Goal: Communication & Community: Share content

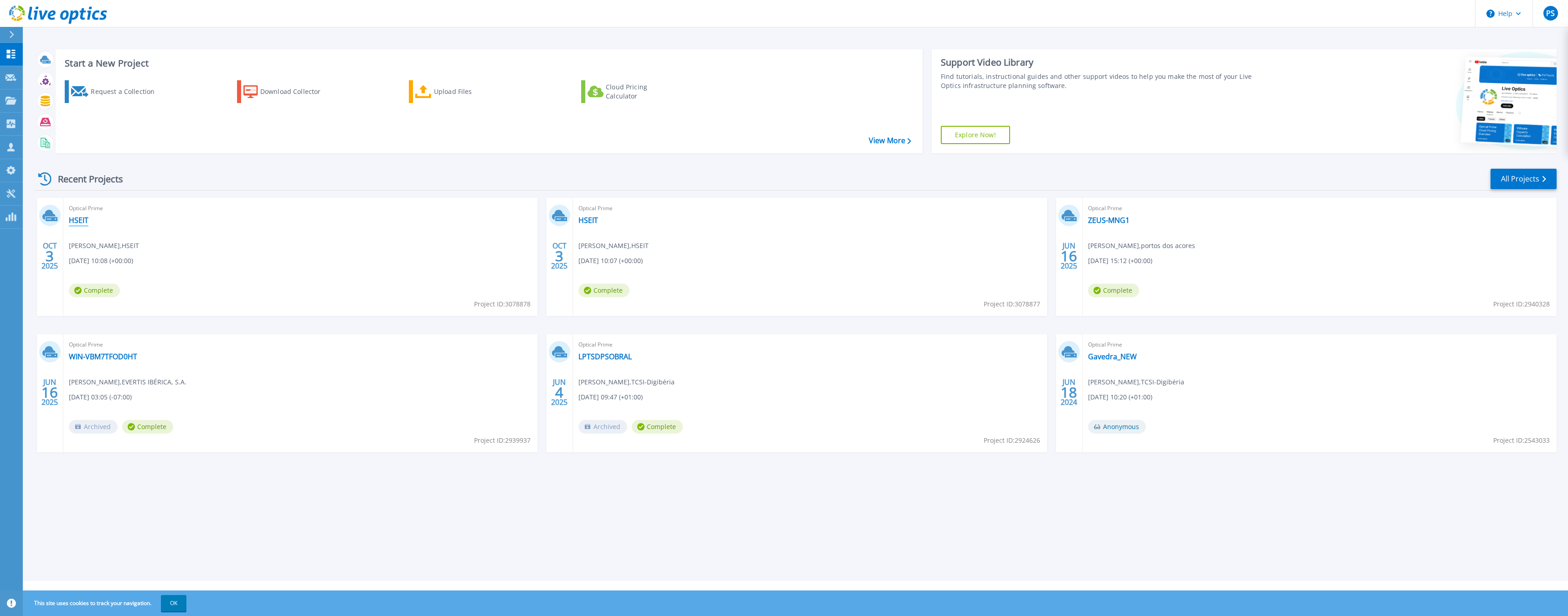
click at [79, 220] on link "HSEIT" at bounding box center [79, 220] width 19 height 9
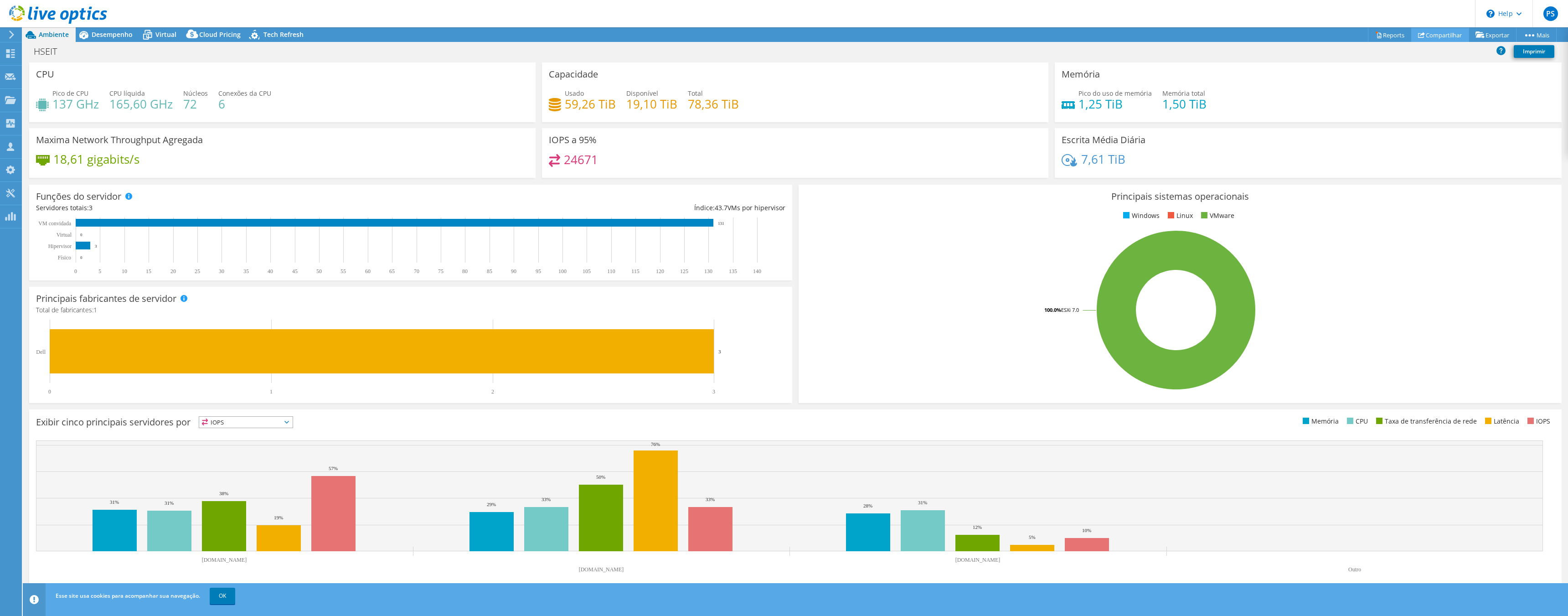
click at [1421, 33] on link "Compartilhar" at bounding box center [1440, 35] width 58 height 14
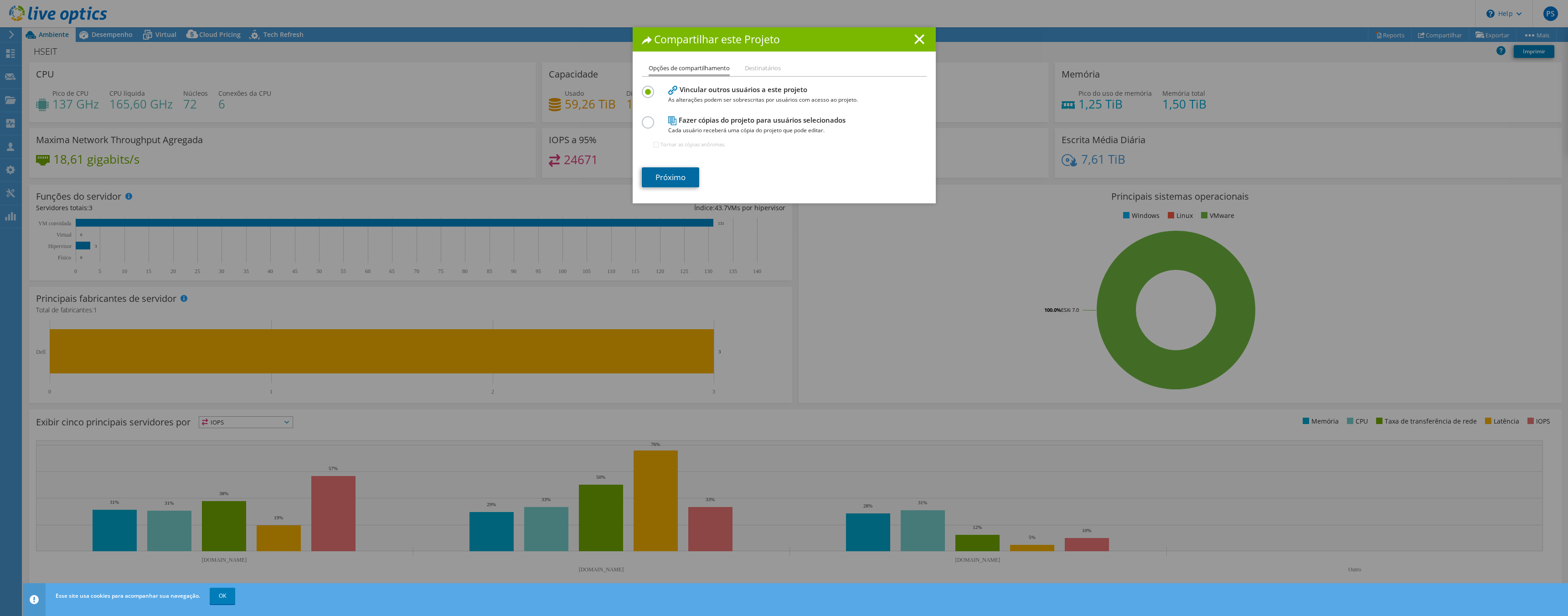
click at [678, 170] on link "Próximo" at bounding box center [670, 177] width 57 height 20
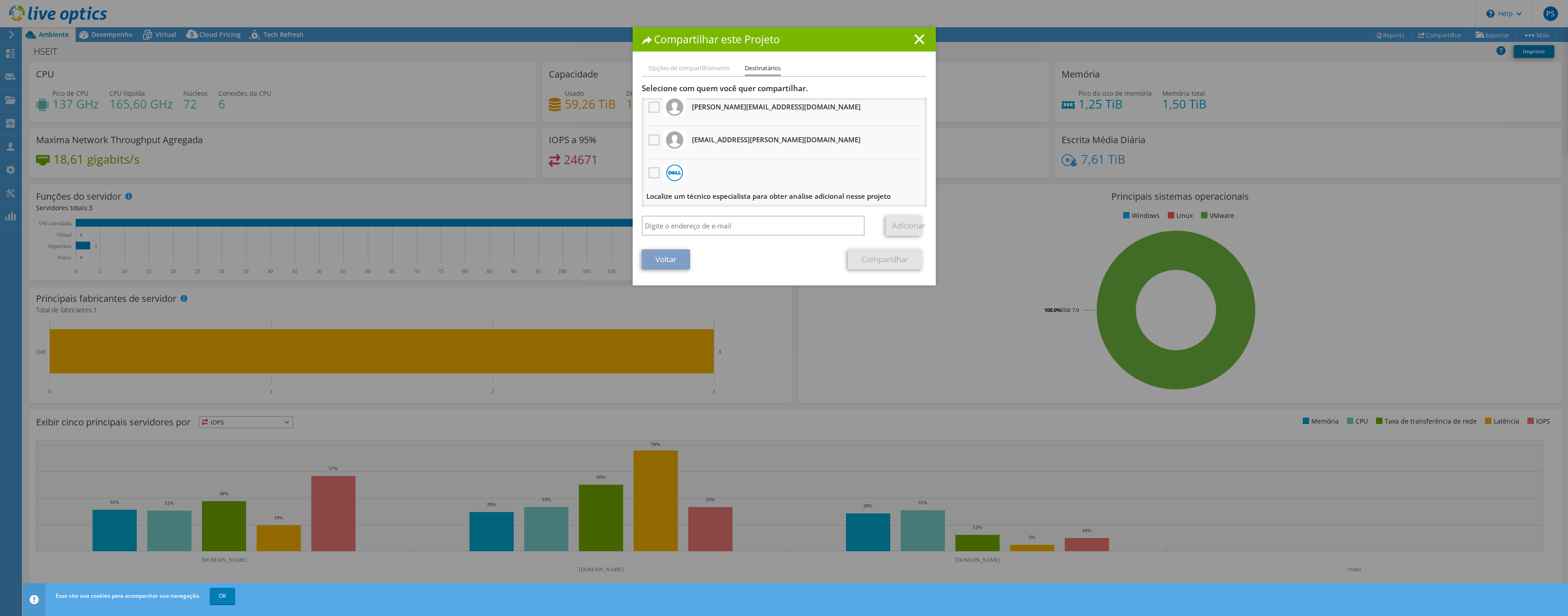
scroll to position [6, 0]
click at [743, 224] on input "search" at bounding box center [753, 225] width 223 height 20
click at [649, 150] on div at bounding box center [654, 144] width 15 height 19
click at [651, 142] on label at bounding box center [656, 144] width 13 height 11
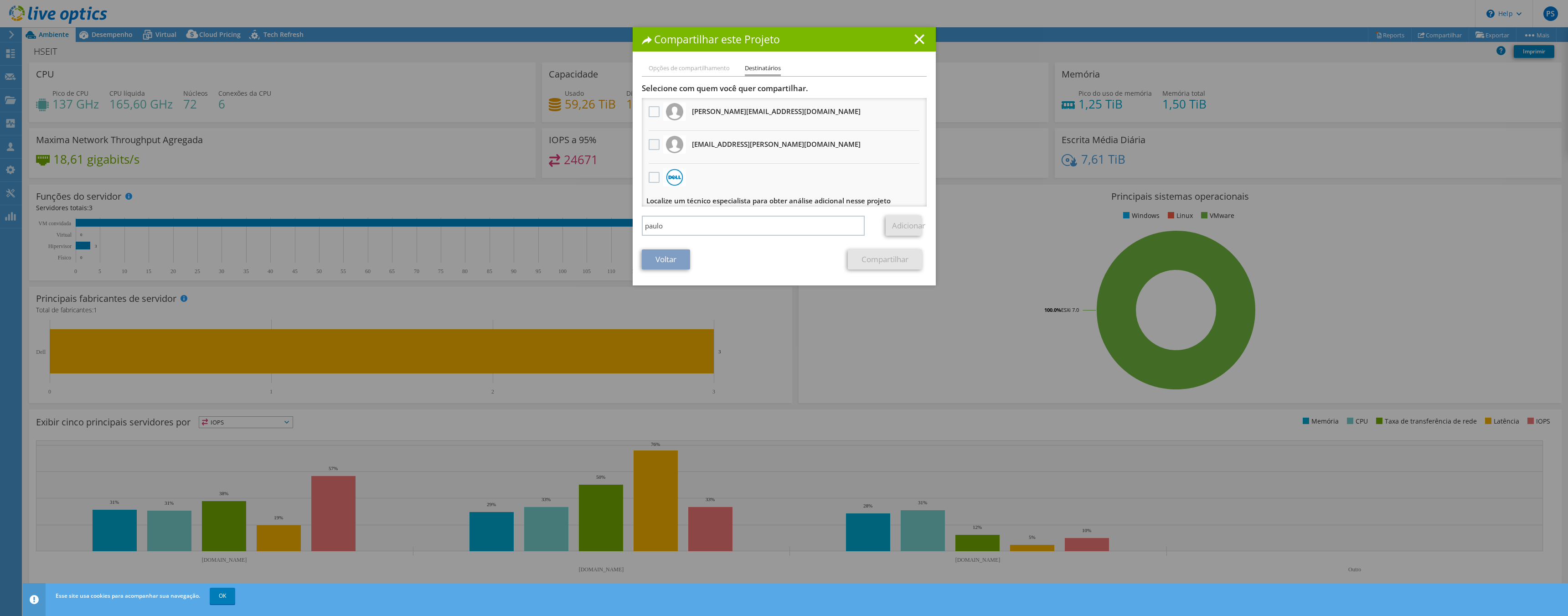
click at [0, 0] on input "checkbox" at bounding box center [0, 0] width 0 height 0
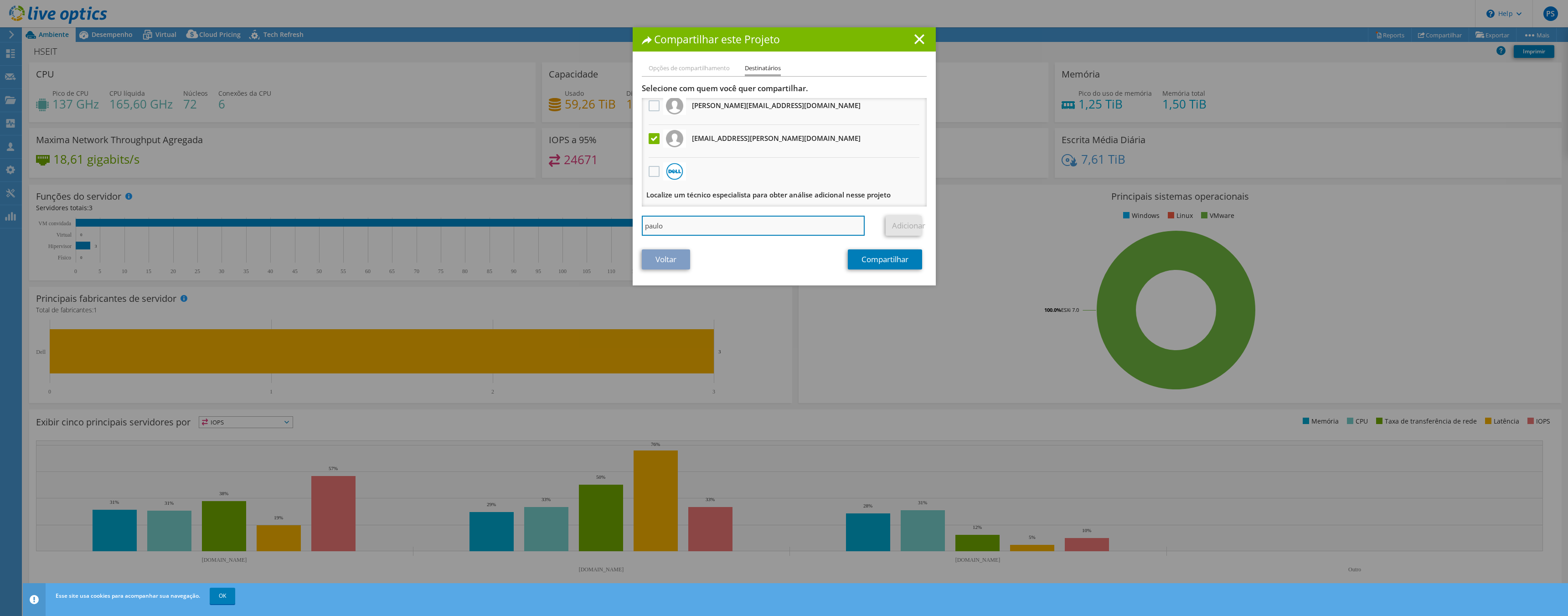
click at [727, 228] on input "paulo" at bounding box center [753, 225] width 223 height 20
type input "paulo.rosa@digiberia.pt"
click at [912, 229] on link "Adicionar" at bounding box center [903, 225] width 36 height 20
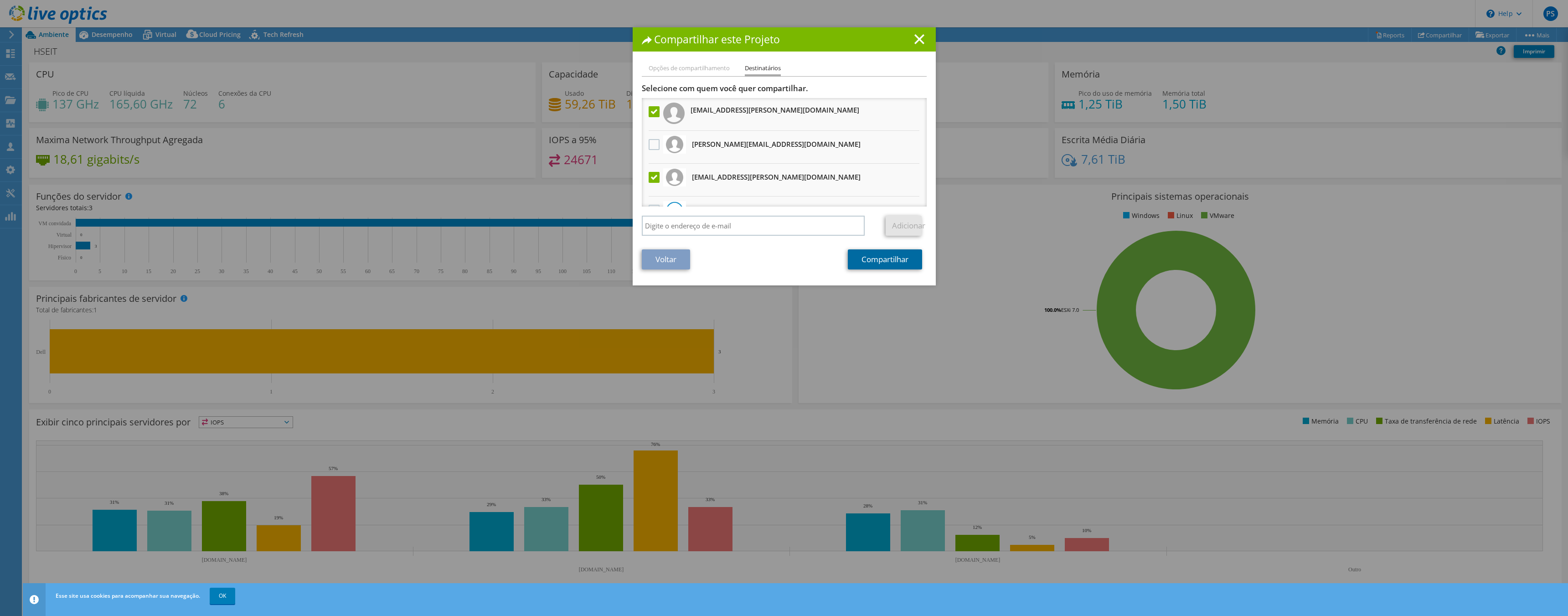
click at [872, 264] on link "Compartilhar" at bounding box center [885, 259] width 74 height 20
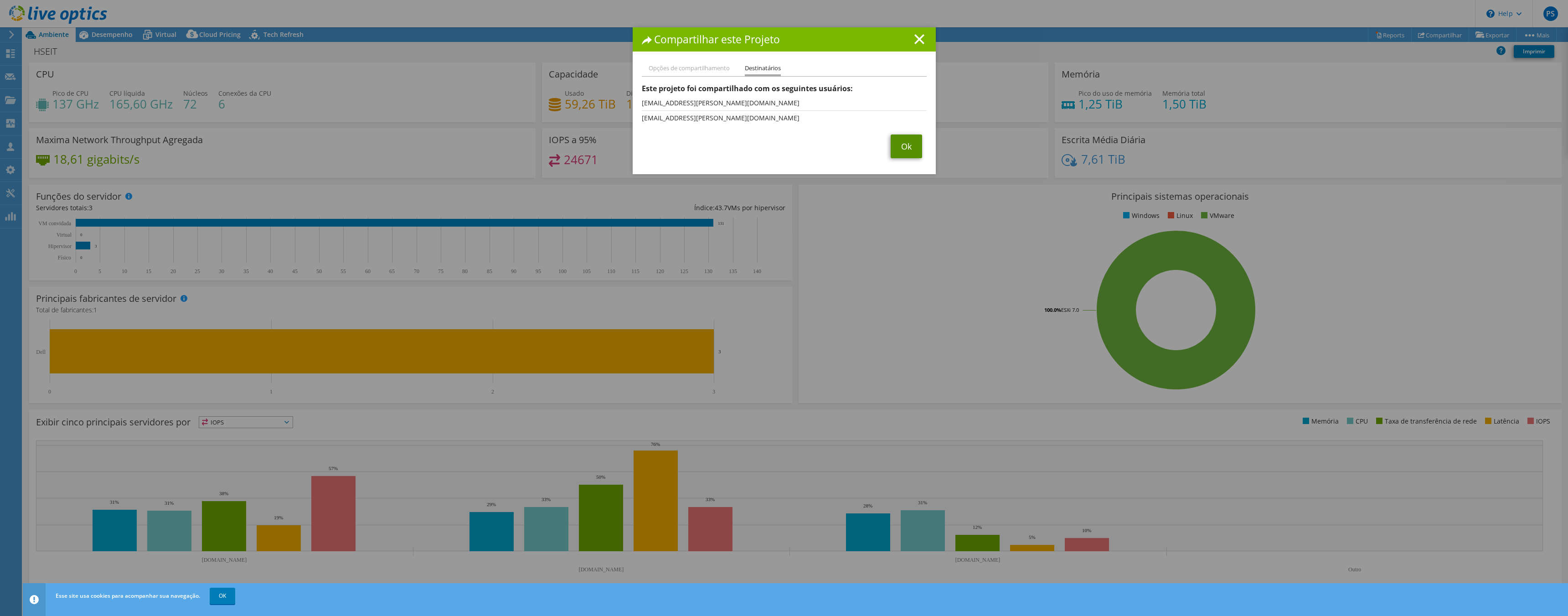
click at [906, 143] on link "Ok" at bounding box center [906, 146] width 32 height 24
